Goal: Transaction & Acquisition: Download file/media

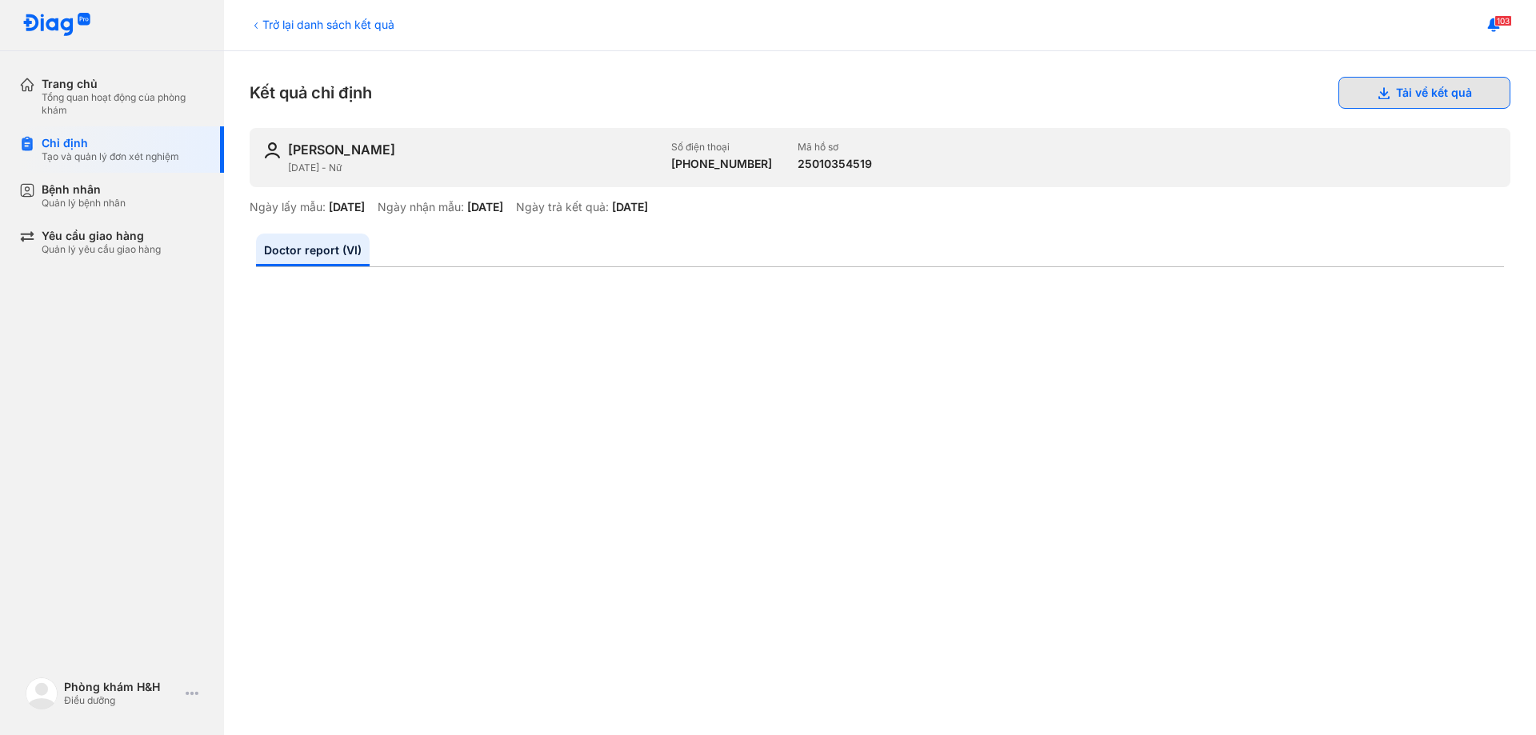
click at [1378, 97] on use at bounding box center [1383, 93] width 11 height 12
click at [1413, 91] on button "Tải về kết quả" at bounding box center [1424, 93] width 172 height 32
click at [1377, 93] on icon at bounding box center [1383, 92] width 13 height 13
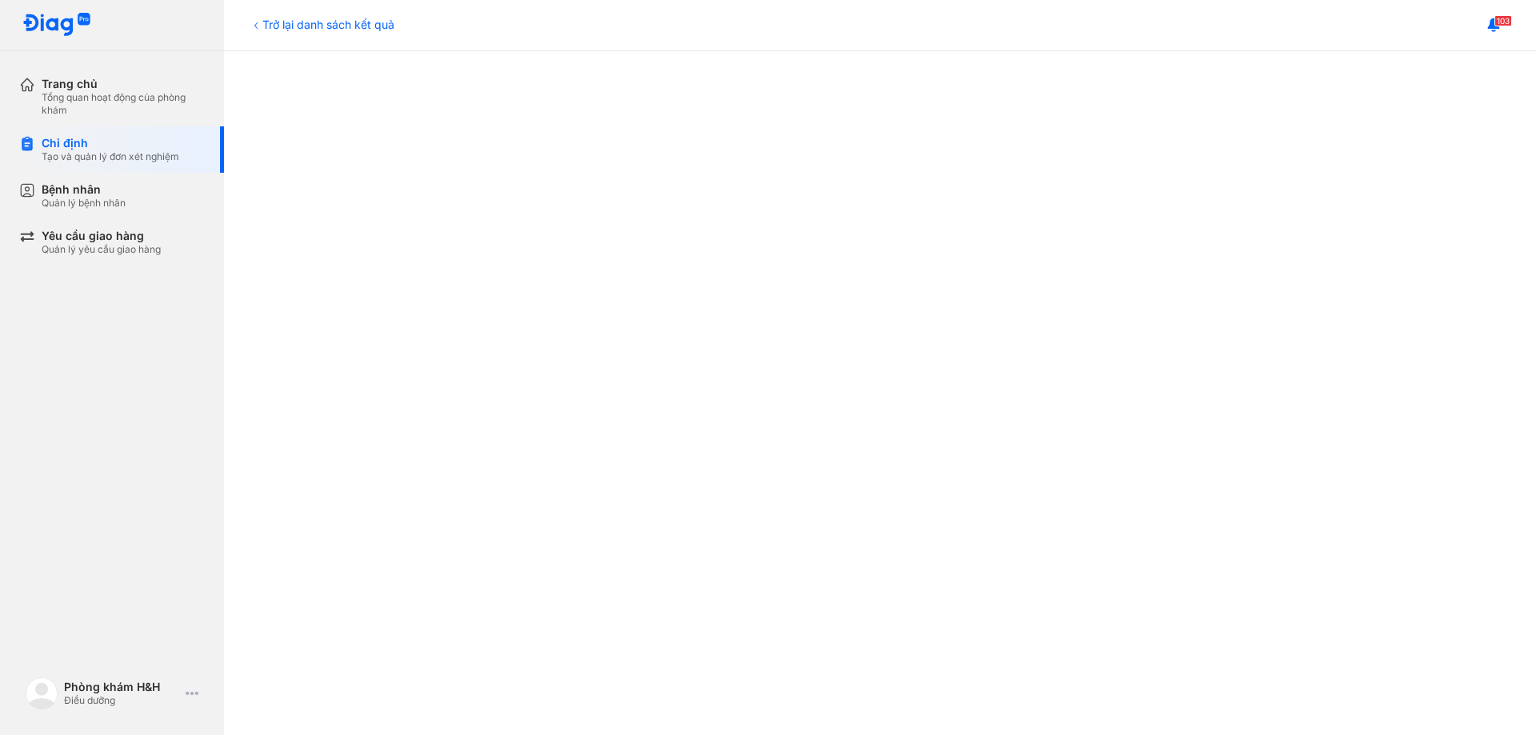
scroll to position [805, 0]
